Goal: Task Accomplishment & Management: Use online tool/utility

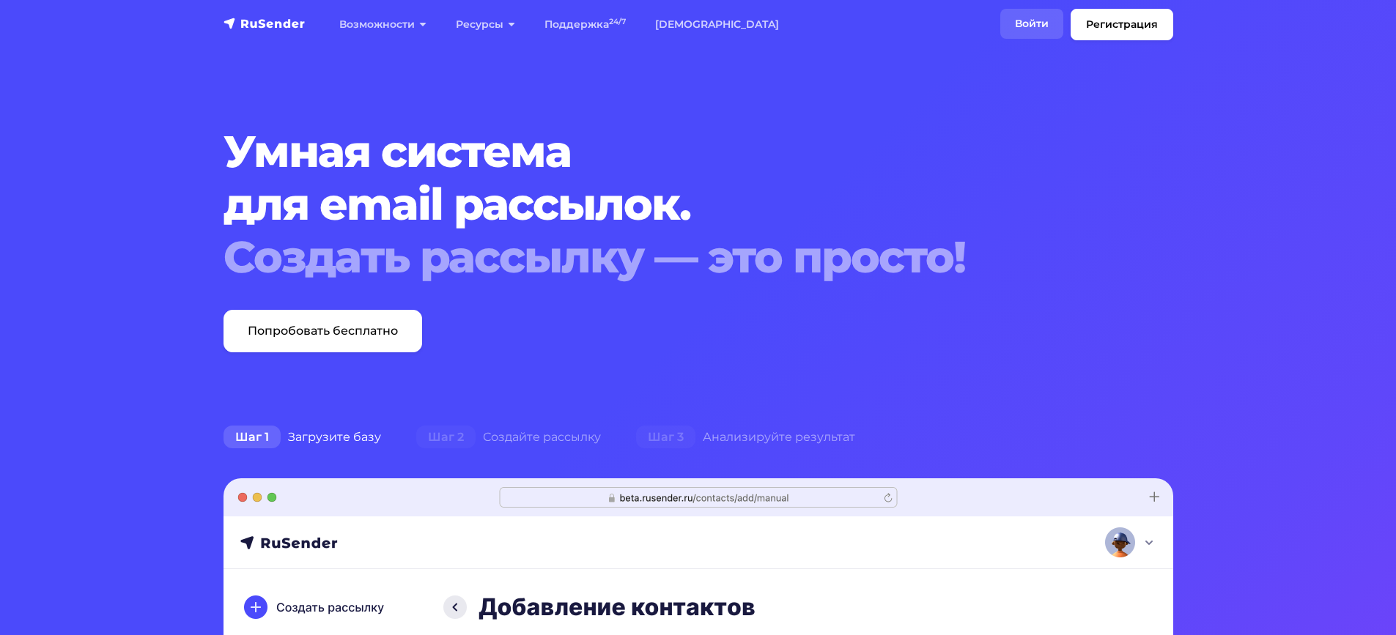
click at [1016, 26] on link "Войти" at bounding box center [1031, 24] width 63 height 30
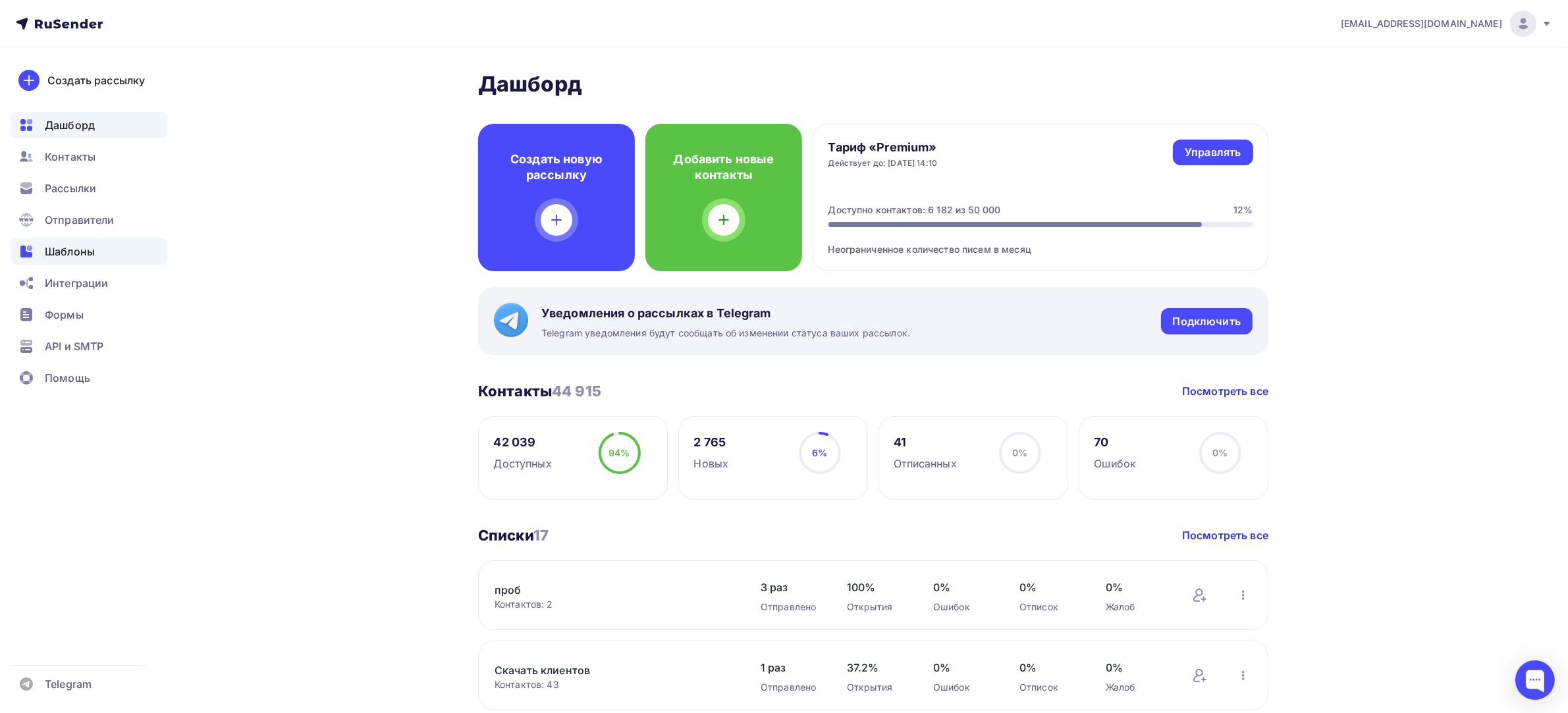
click at [102, 242] on div "Шаблоны" at bounding box center [89, 251] width 156 height 26
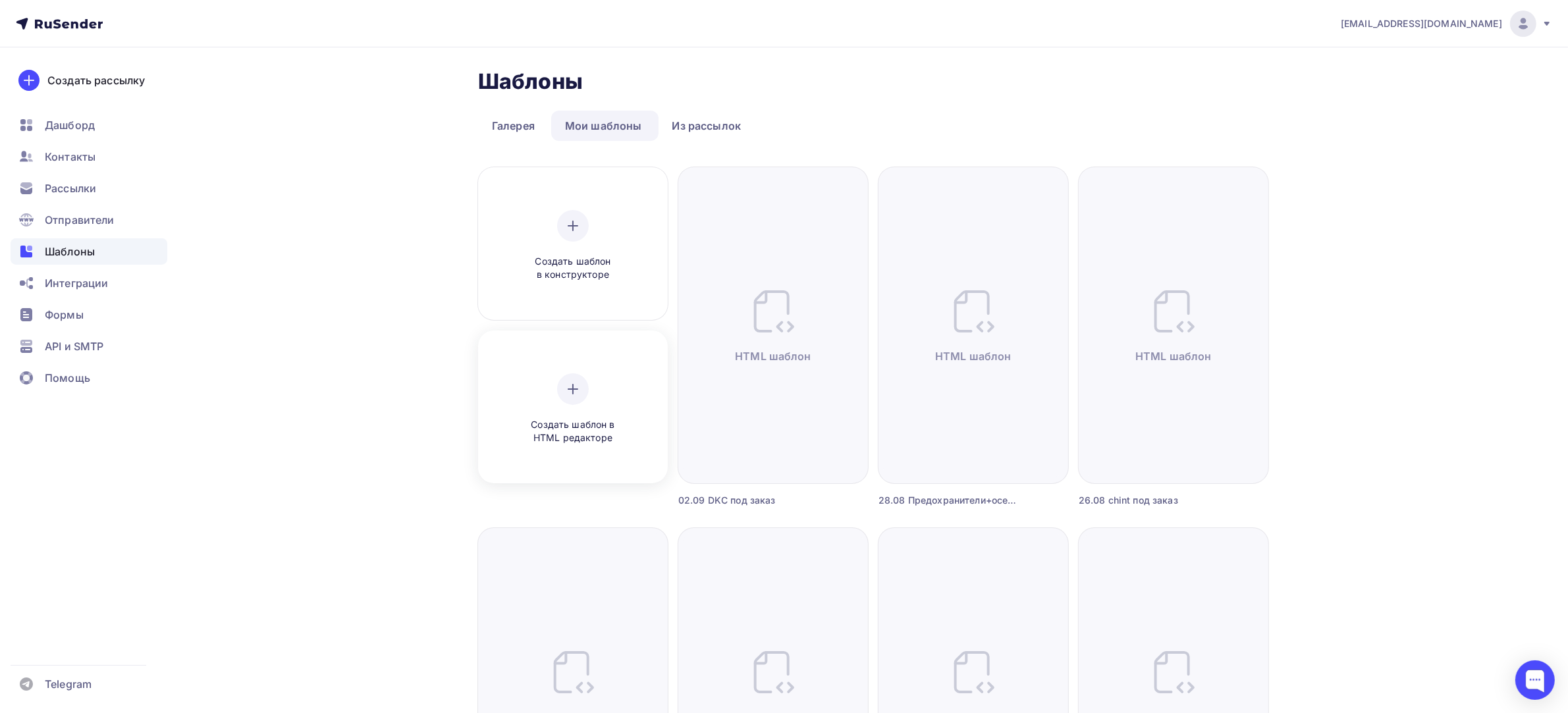
click at [599, 387] on div "Создать шаблон в HTML редакторе" at bounding box center [572, 409] width 125 height 72
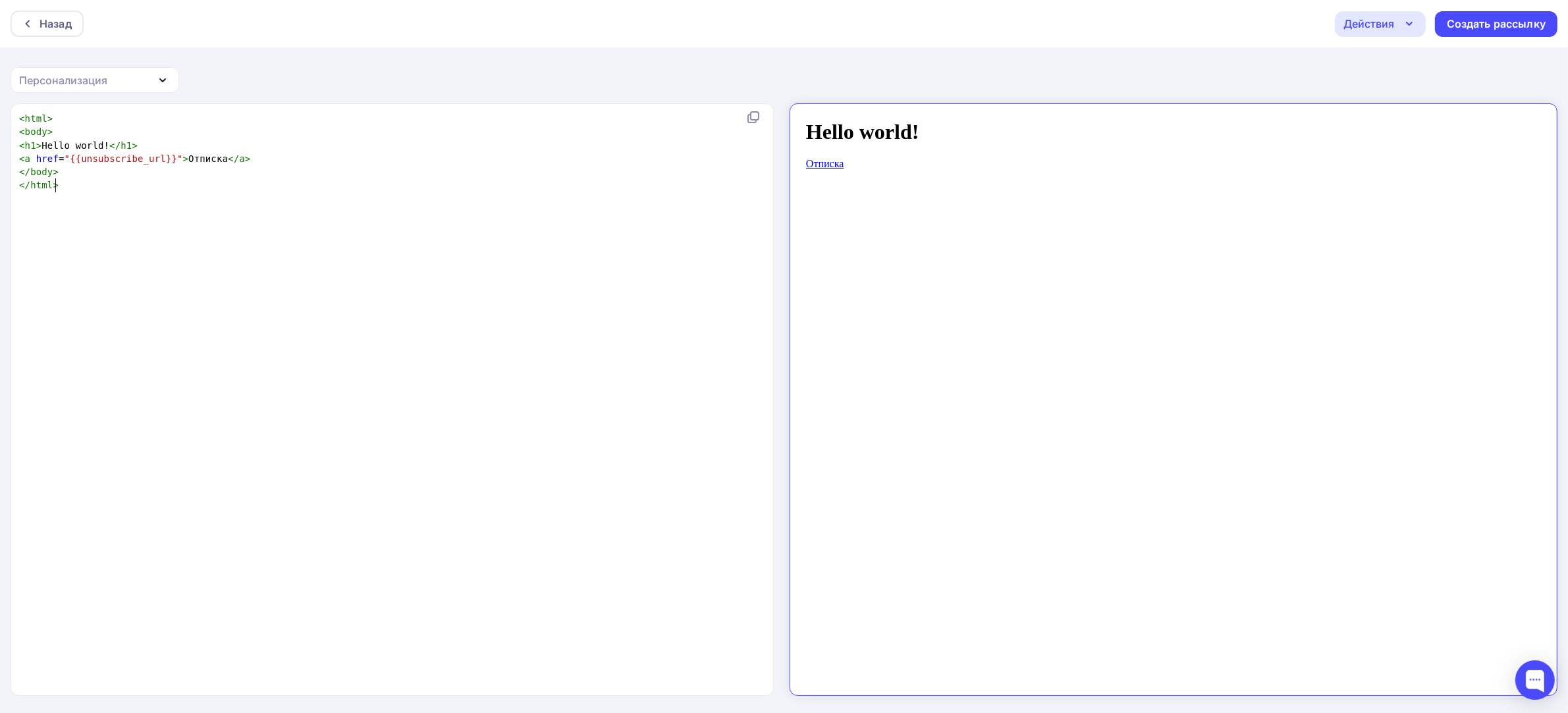
scroll to position [4, 0]
type textarea "<html> <body> <h1>Hello world!</h1> <a href="{{unsubscribe_url}}">Отписка</a> <…"
drag, startPoint x: 457, startPoint y: 328, endPoint x: 0, endPoint y: -143, distance: 656.3
click at [0, 0] on html "Назад Действия Отправить тестовое письмо Сохранить в Мои шаблоны Выйти без сохр…" at bounding box center [784, 356] width 1568 height 713
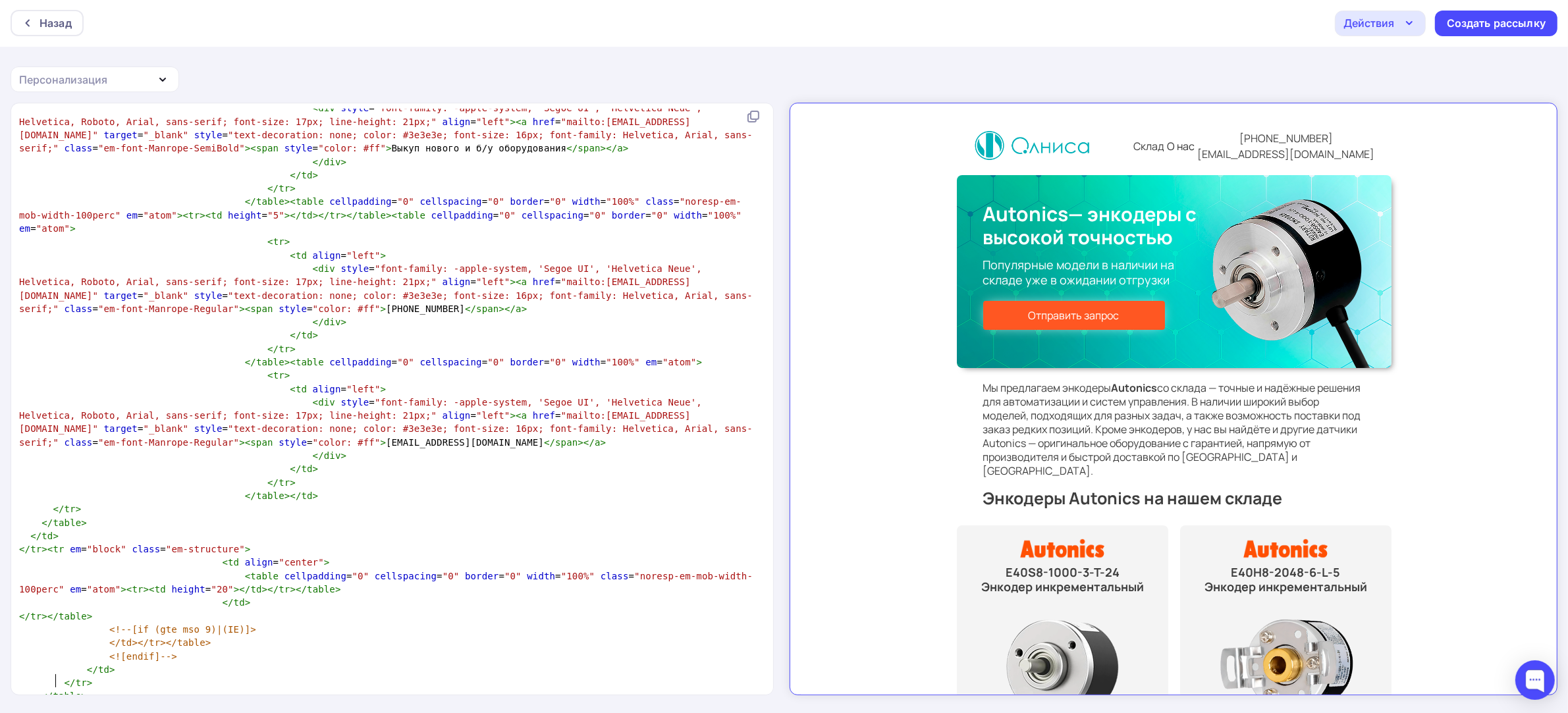
scroll to position [1, 0]
click at [146, 688] on pre "</ table >" at bounding box center [389, 694] width 746 height 13
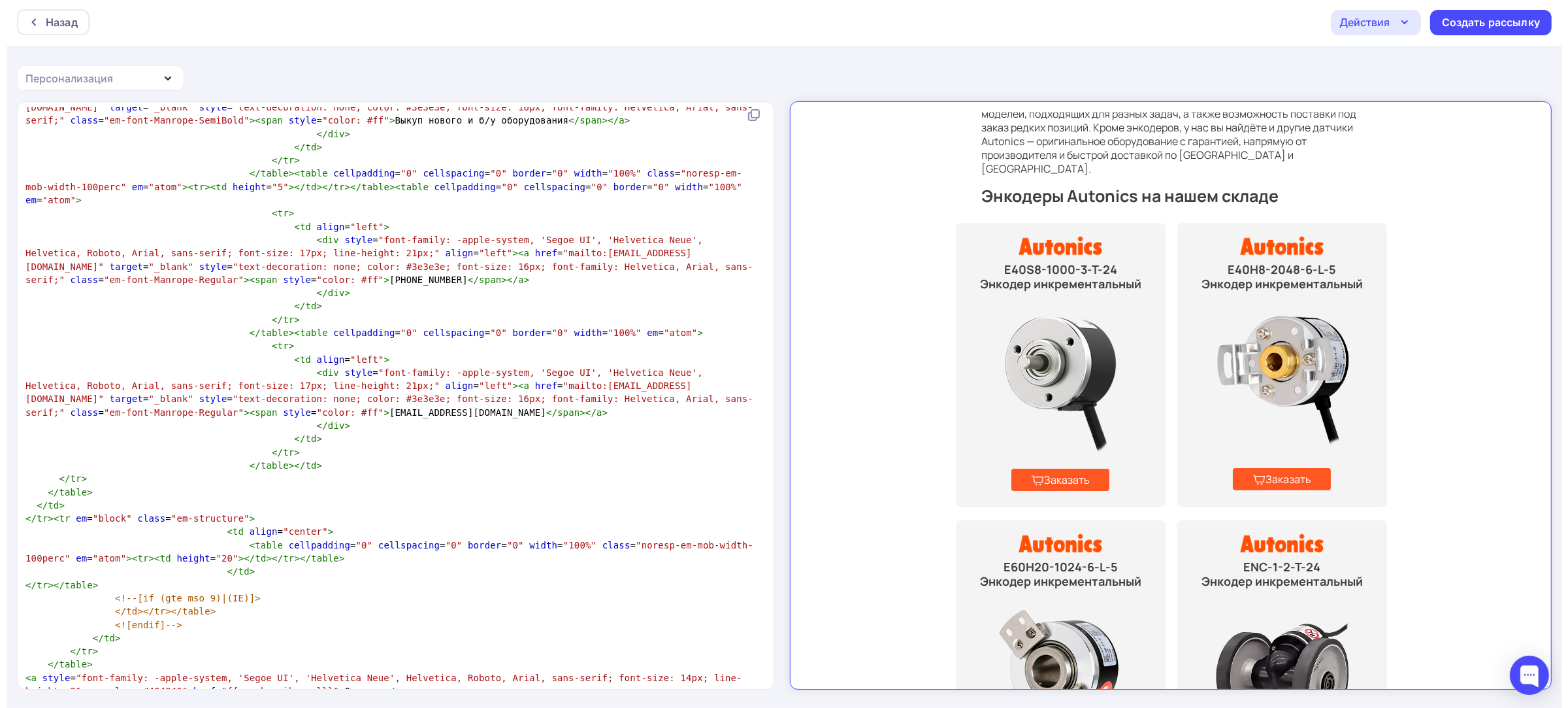
scroll to position [735, 0]
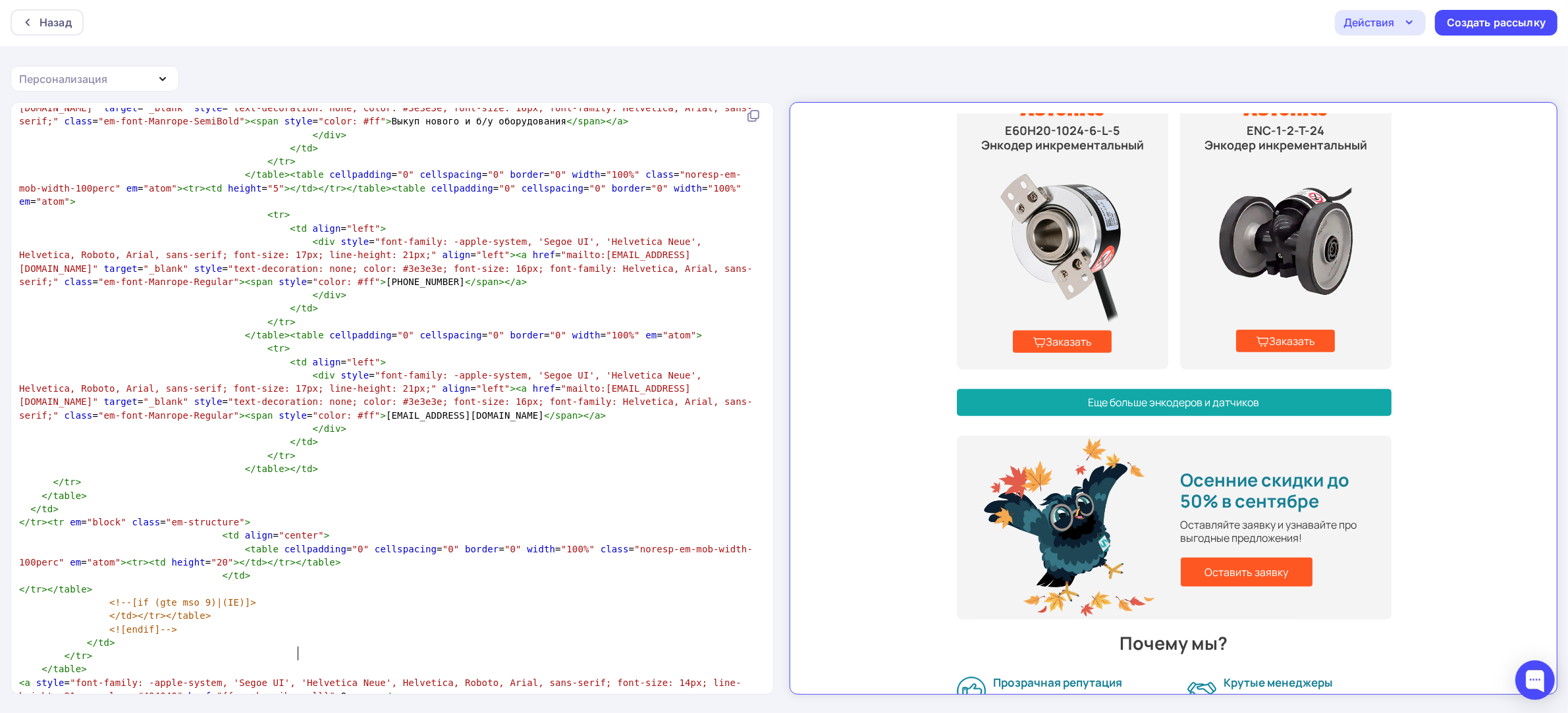
click at [1408, 22] on icon "button" at bounding box center [1409, 22] width 5 height 3
click at [1430, 99] on div "Сохранить в Мои шаблоны" at bounding box center [1448, 98] width 144 height 16
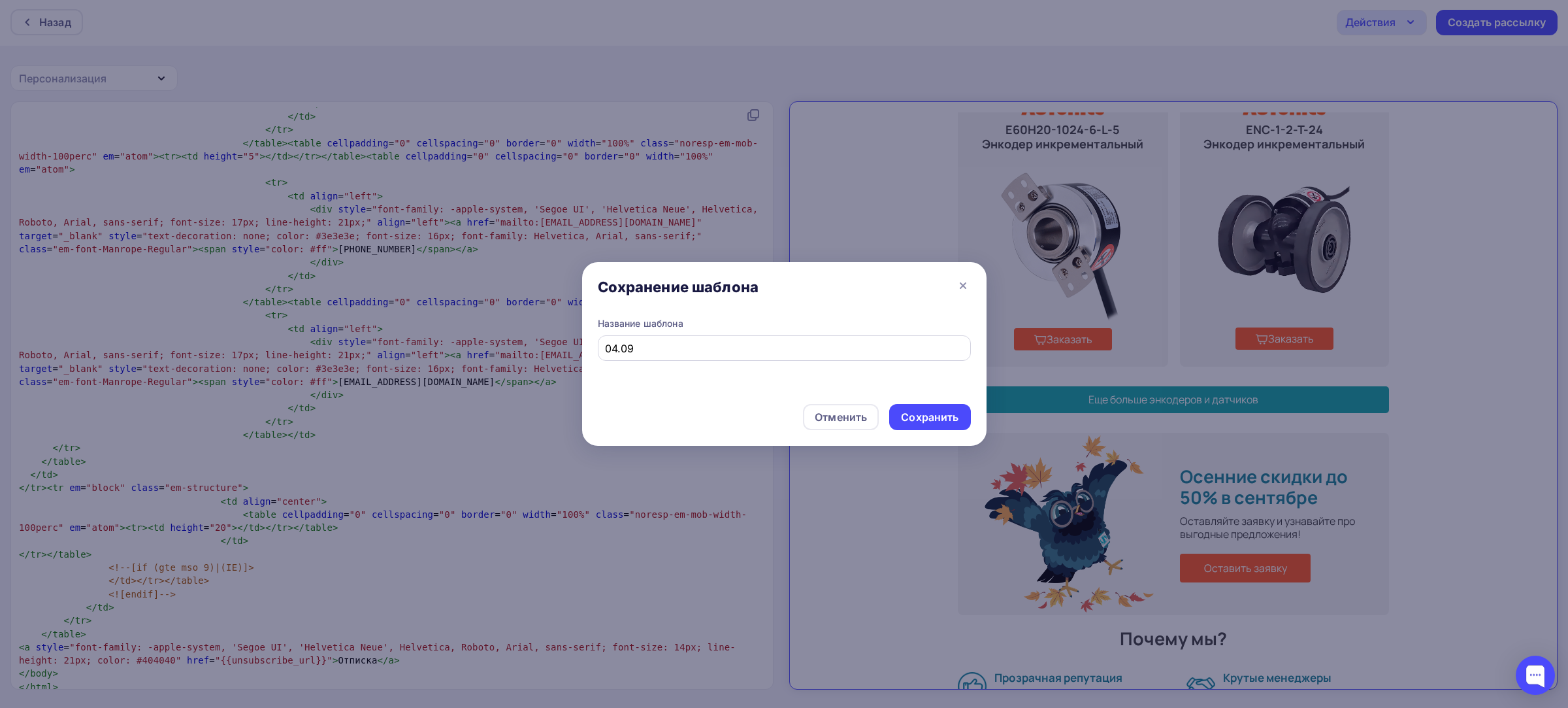
click at [704, 350] on input "04.09" at bounding box center [784, 349] width 358 height 16
paste input "Энкодеры"
click at [772, 345] on input "04.09 Энкодеры" at bounding box center [784, 349] width 358 height 16
paste input "Autonics"
type input "04.09 Энкодеры Autonics"
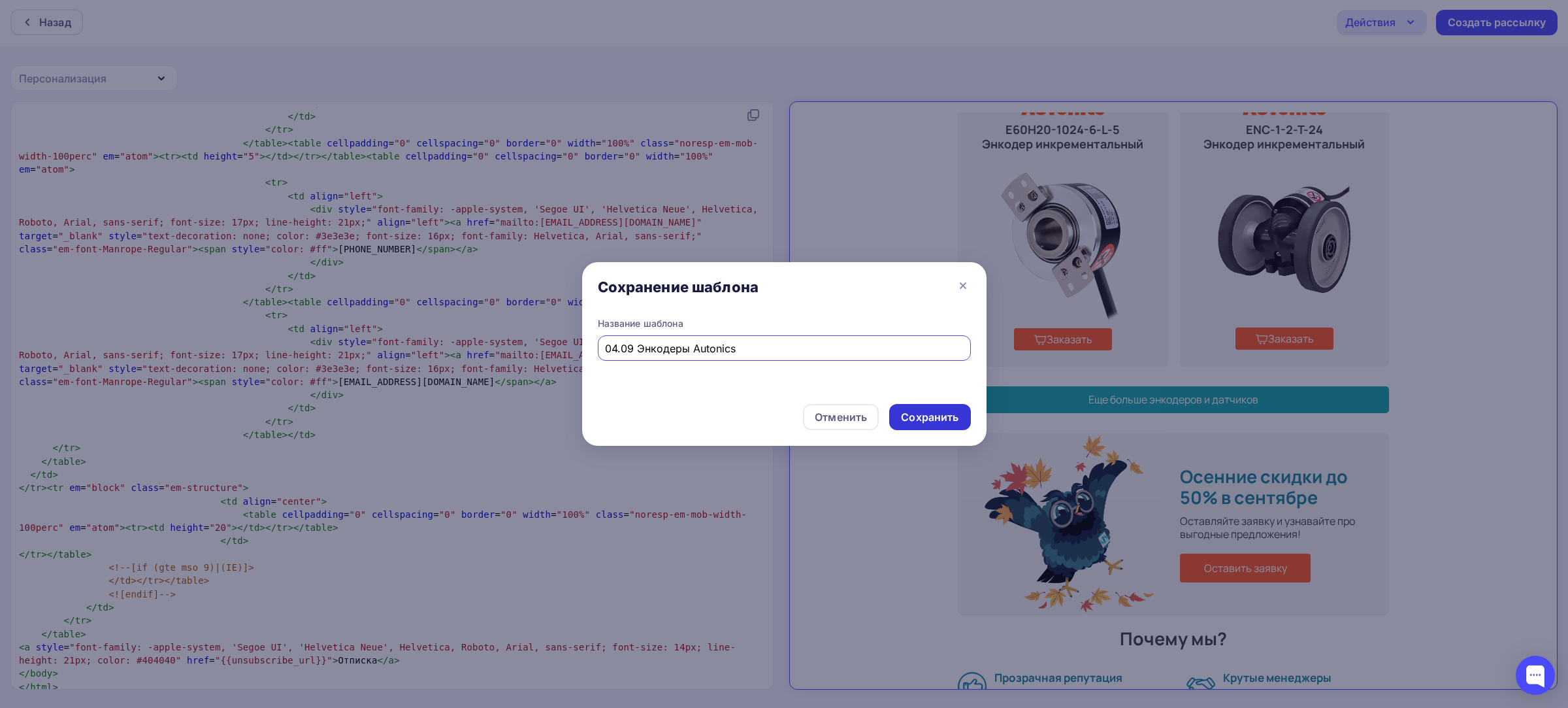
click at [938, 415] on div "Сохранить" at bounding box center [929, 416] width 57 height 15
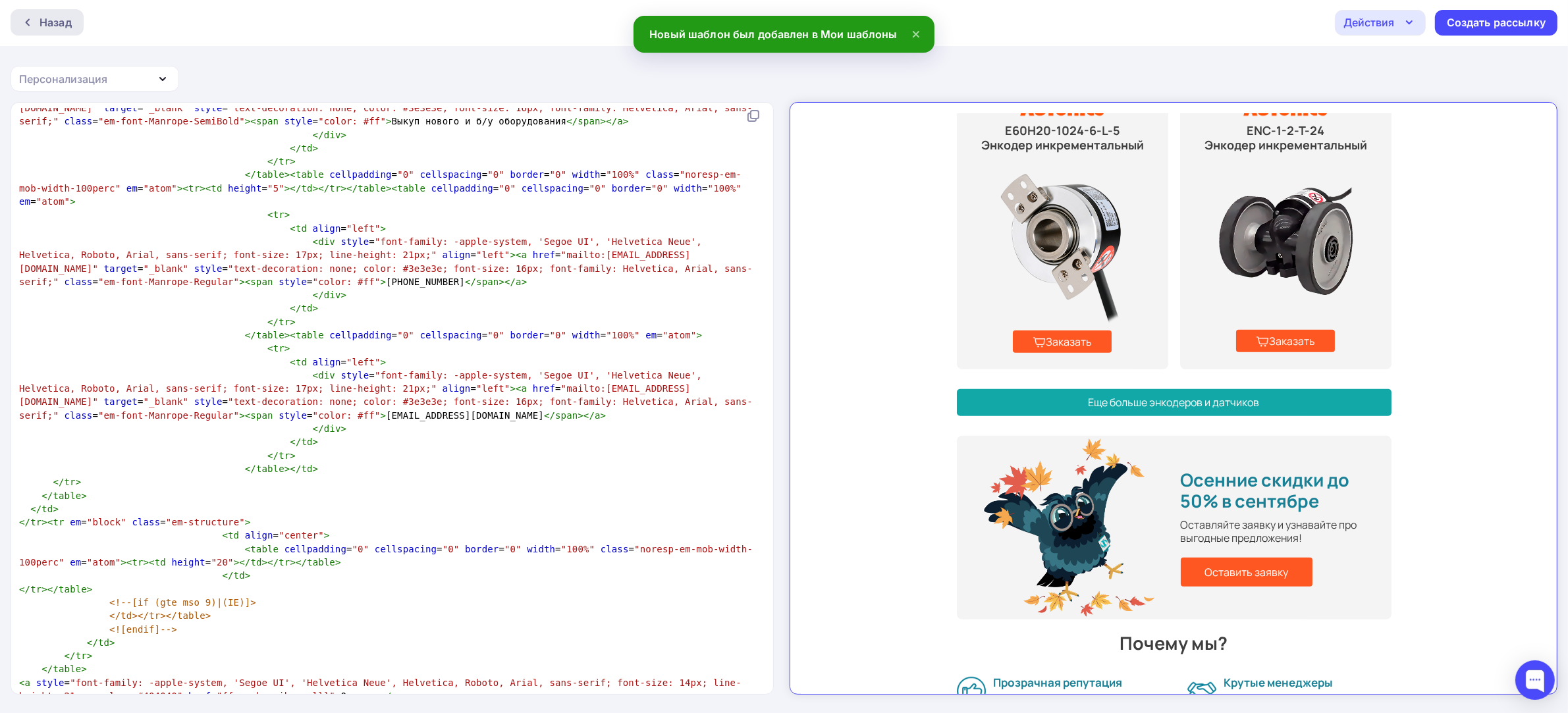
click at [55, 14] on div "Назад" at bounding box center [56, 22] width 32 height 16
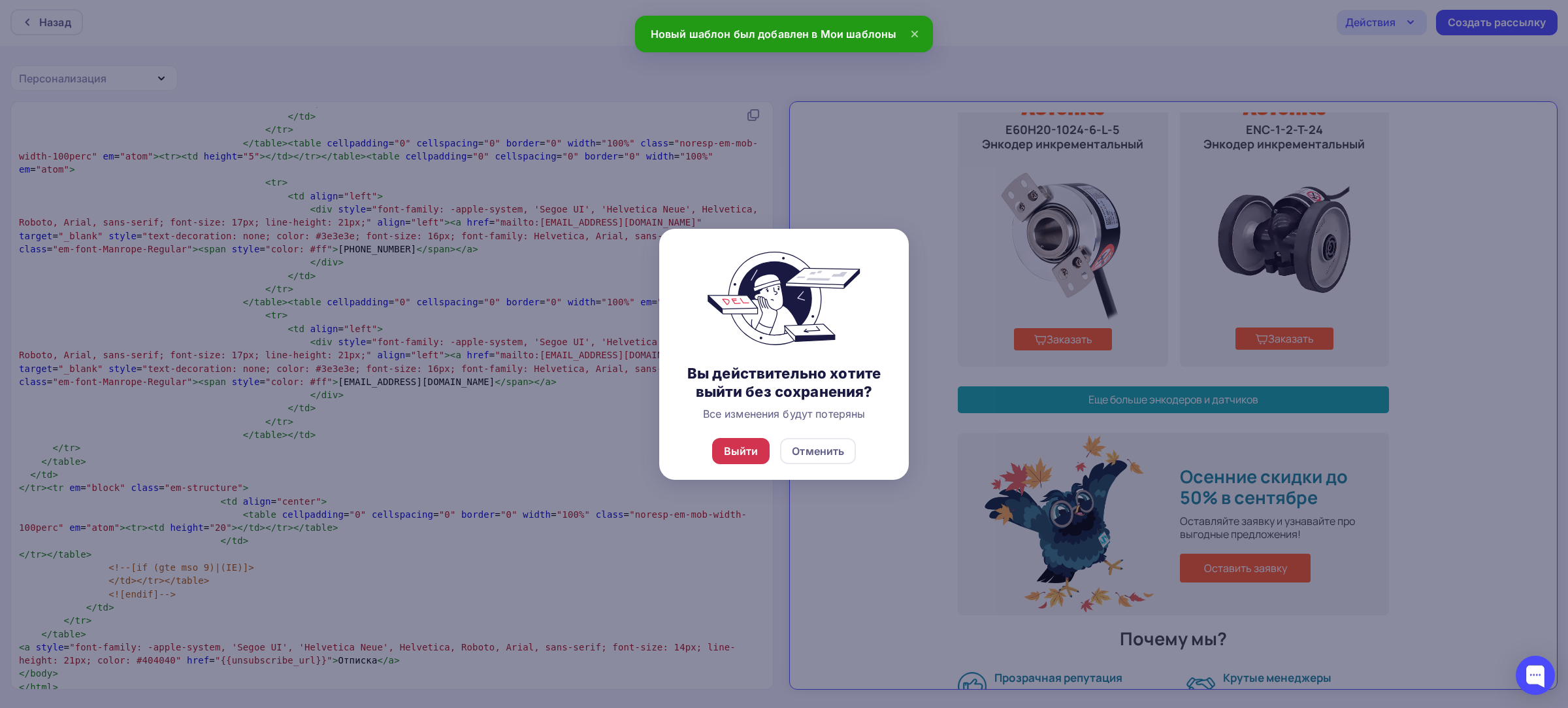
click at [761, 438] on div "Выйти" at bounding box center [741, 450] width 58 height 26
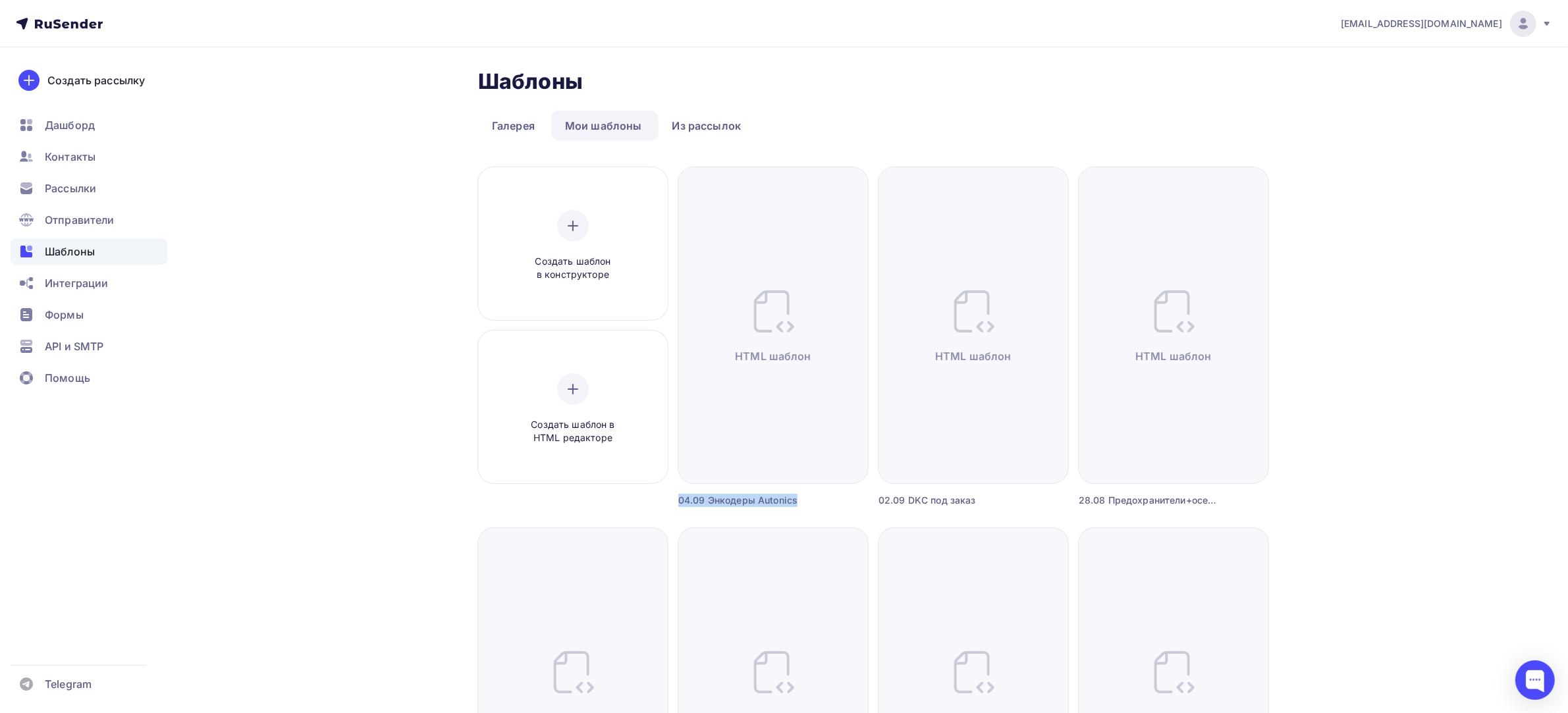
drag, startPoint x: 807, startPoint y: 508, endPoint x: 672, endPoint y: 514, distance: 135.1
copy div "Создать шаблон в HTML редакторе Создать рассылку Редактировать HTML шаблон Пере…"
